Goal: Check status: Check status

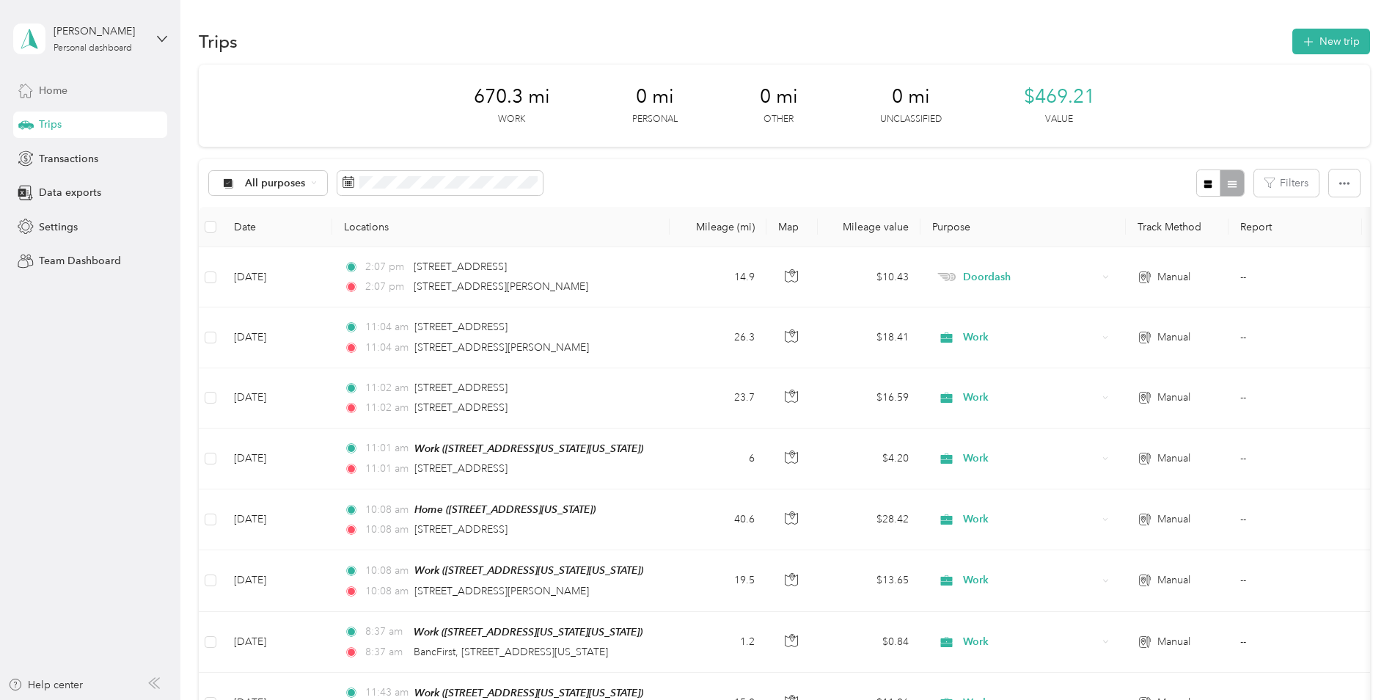
drag, startPoint x: 80, startPoint y: 101, endPoint x: 62, endPoint y: 129, distance: 33.0
click at [80, 101] on div "Home" at bounding box center [90, 90] width 154 height 26
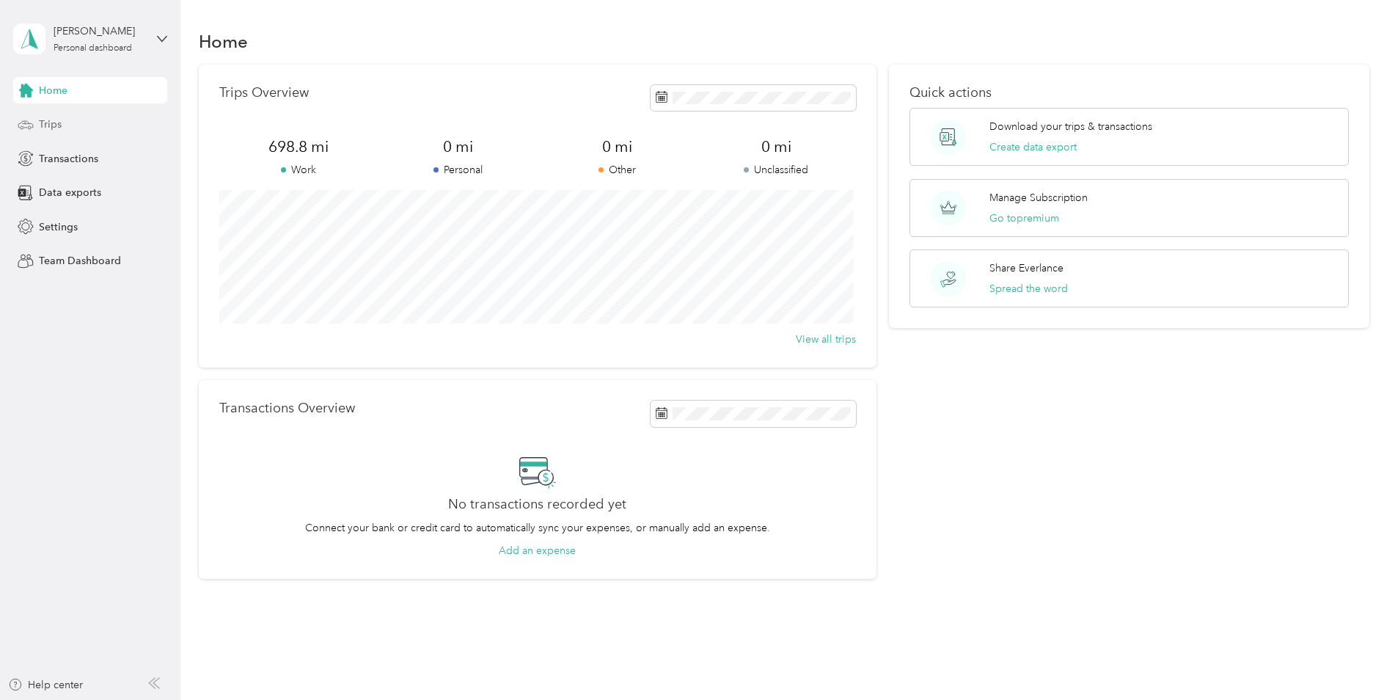
click at [55, 125] on span "Trips" at bounding box center [50, 124] width 23 height 15
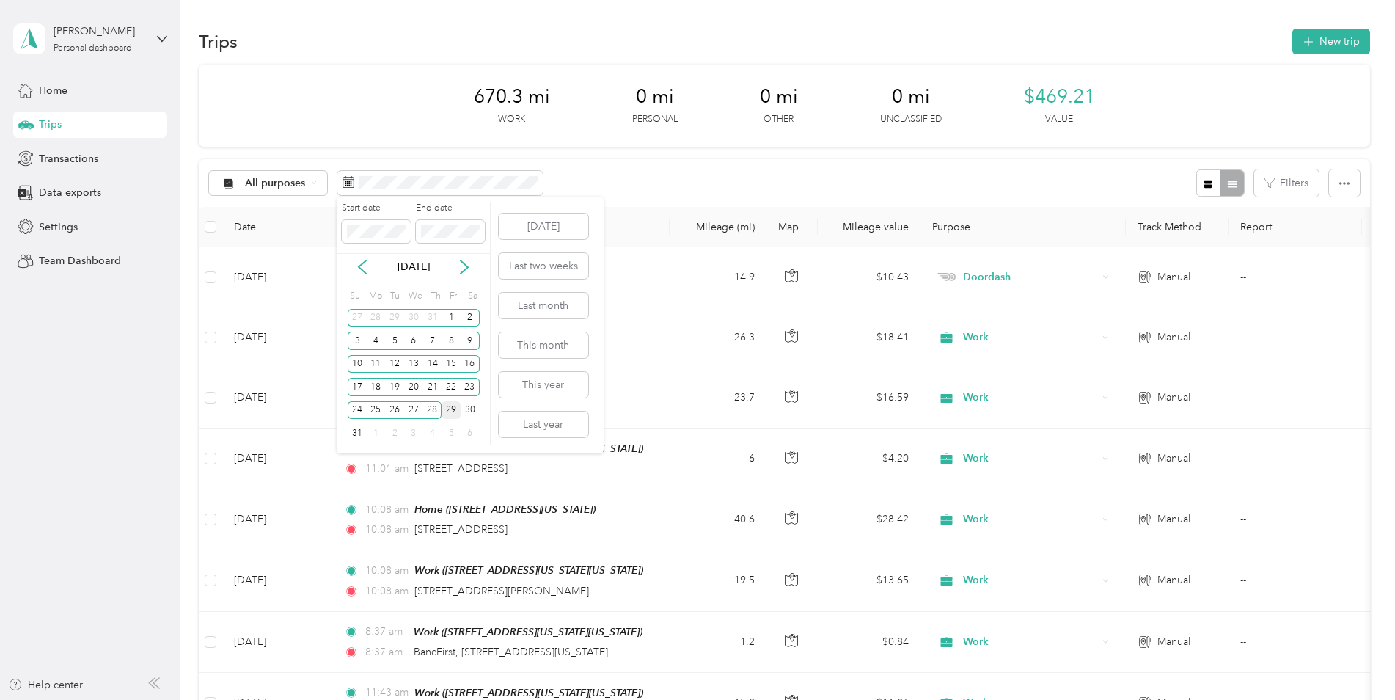
click at [455, 411] on div "29" at bounding box center [451, 410] width 19 height 18
click at [651, 176] on div "All purposes Filters" at bounding box center [784, 183] width 1171 height 48
click at [450, 405] on div "29" at bounding box center [451, 410] width 19 height 18
